Goal: Task Accomplishment & Management: Use online tool/utility

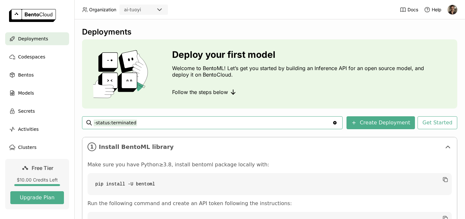
click at [455, 10] on img at bounding box center [453, 10] width 10 height 10
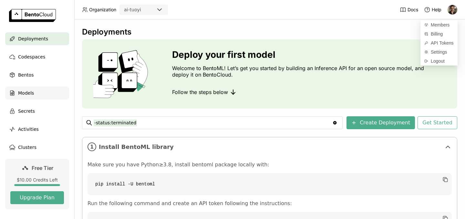
click at [27, 92] on span "Models" at bounding box center [26, 93] width 16 height 8
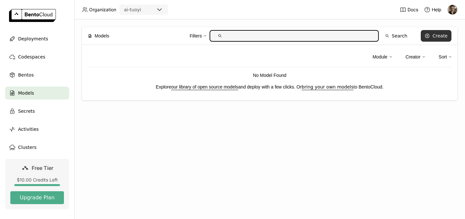
click at [434, 41] on button "Create" at bounding box center [436, 36] width 31 height 12
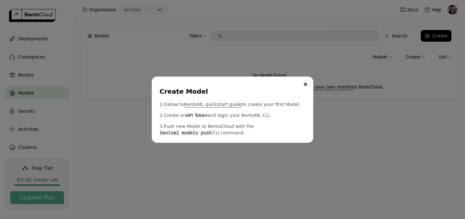
click at [214, 104] on link "BentoML quickstart guide" at bounding box center [213, 104] width 58 height 6
click at [306, 86] on icon "Close" at bounding box center [305, 84] width 3 height 3
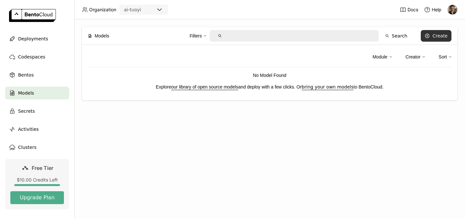
click at [430, 35] on icon at bounding box center [428, 36] width 4 height 4
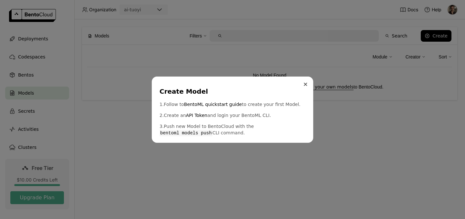
click at [306, 86] on icon "Close" at bounding box center [305, 84] width 3 height 3
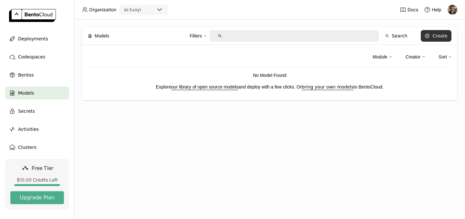
click at [436, 34] on div "Create" at bounding box center [440, 35] width 15 height 5
